Goal: Find specific page/section: Find specific page/section

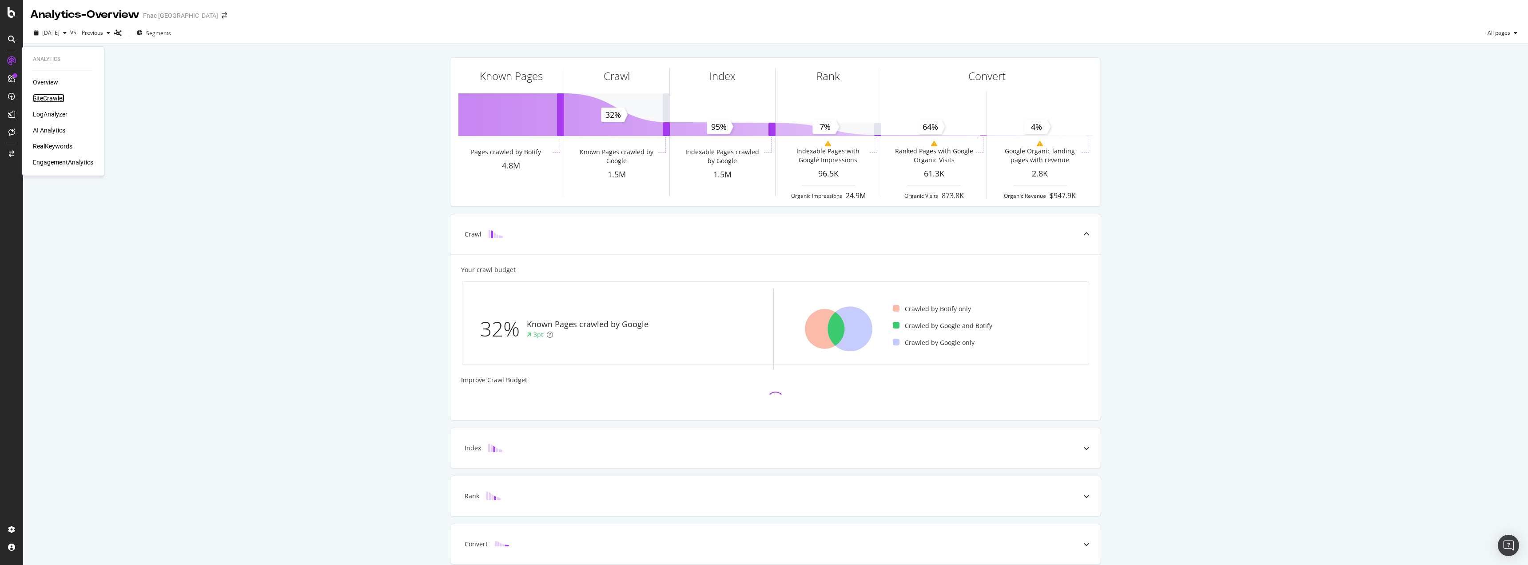
click at [39, 97] on div "SiteCrawler" at bounding box center [49, 98] width 32 height 9
